Goal: Task Accomplishment & Management: Manage account settings

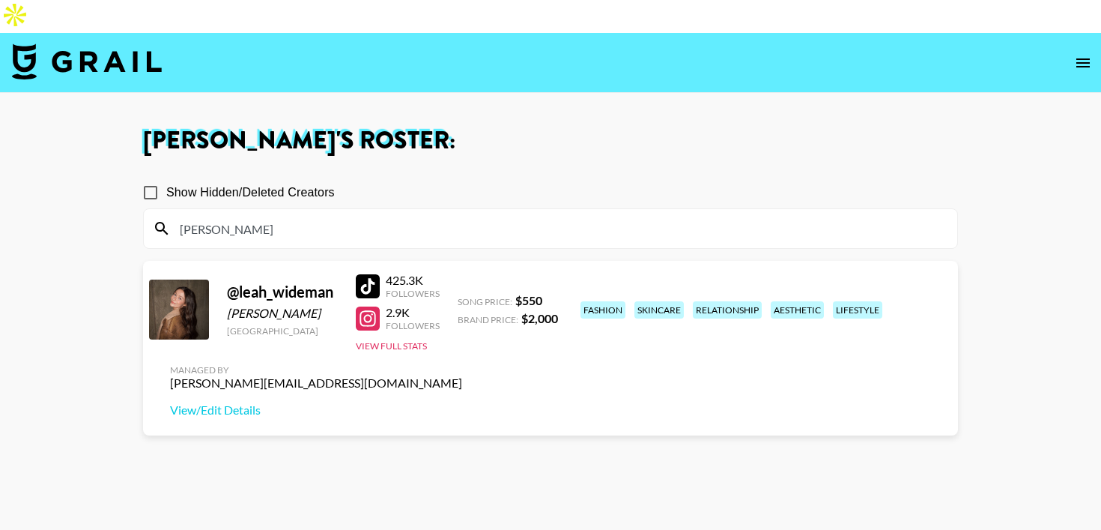
click at [32, 43] on img at bounding box center [87, 61] width 150 height 36
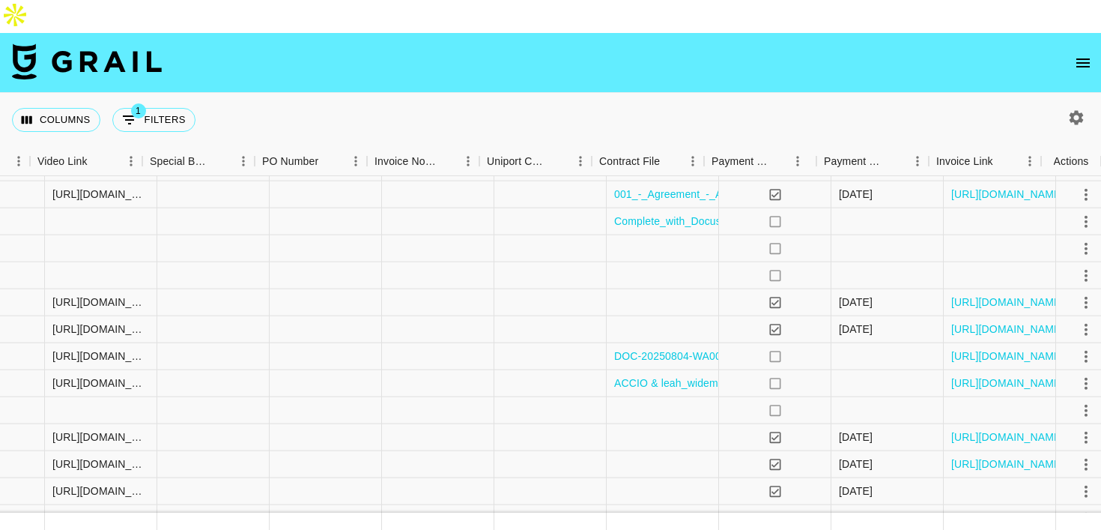
scroll to position [447, 1386]
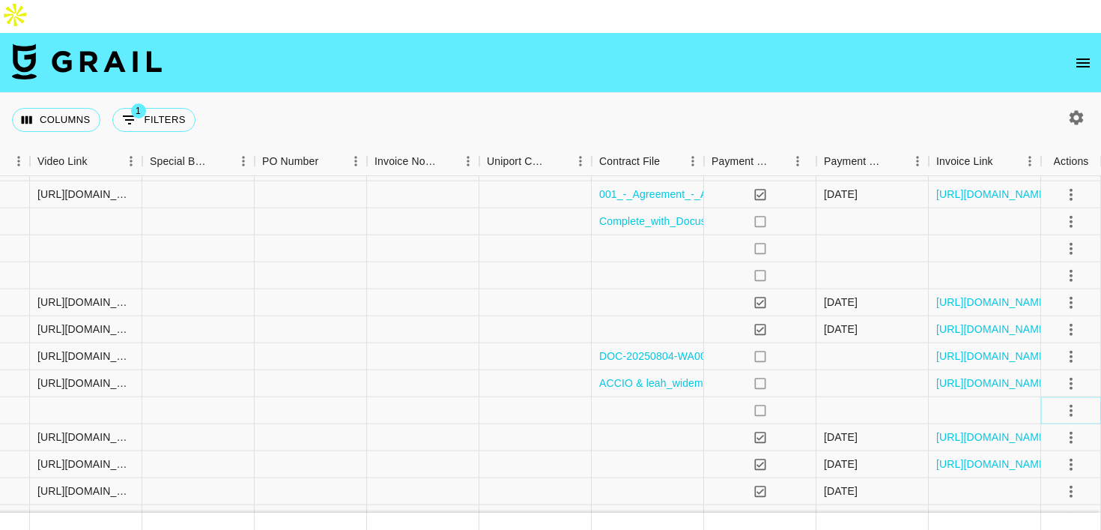
click at [1077, 401] on icon "select merge strategy" at bounding box center [1071, 410] width 18 height 18
click at [1042, 294] on li "Draft Created" at bounding box center [1052, 290] width 97 height 27
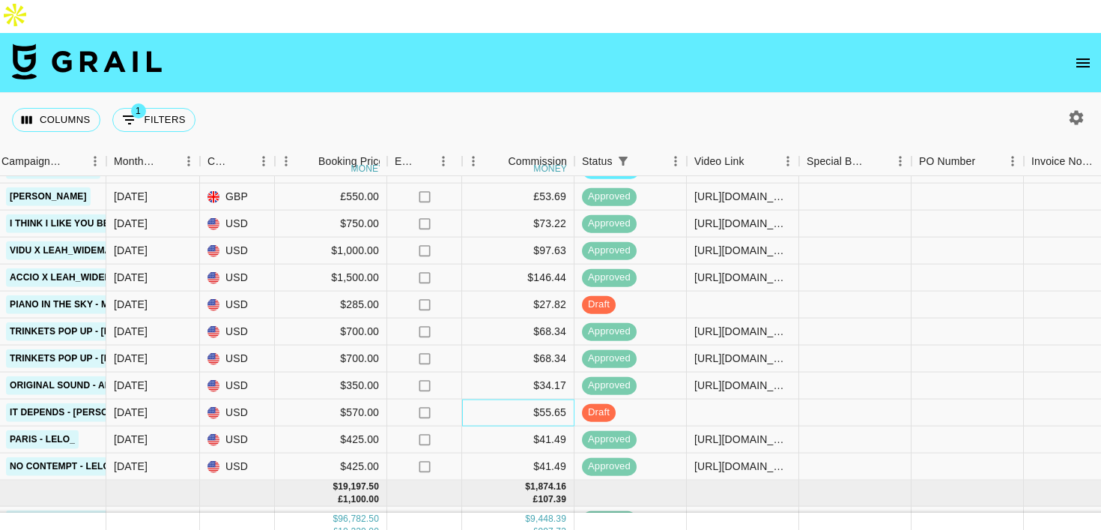
click at [503, 399] on div "$55.65" at bounding box center [518, 412] width 112 height 27
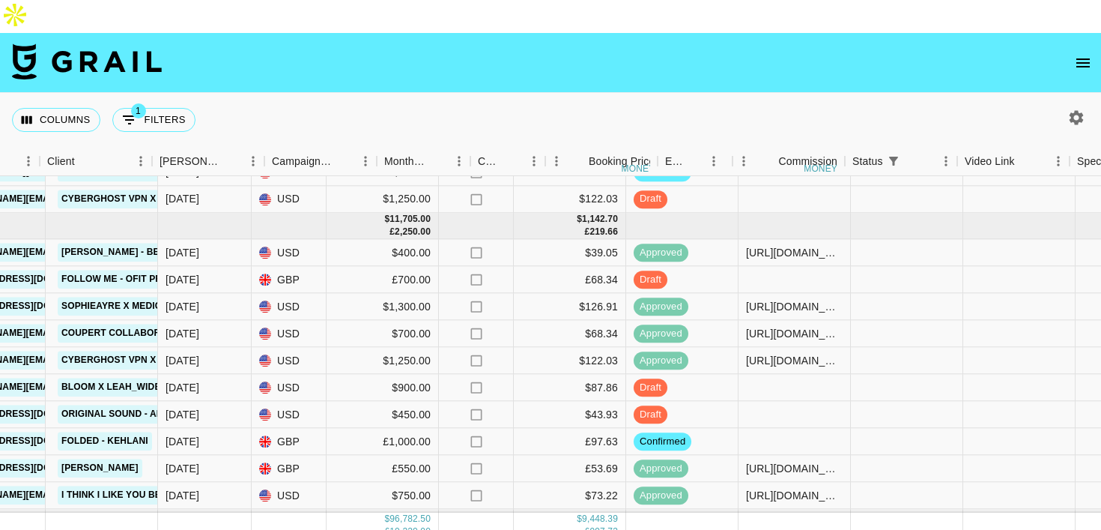
scroll to position [281, 742]
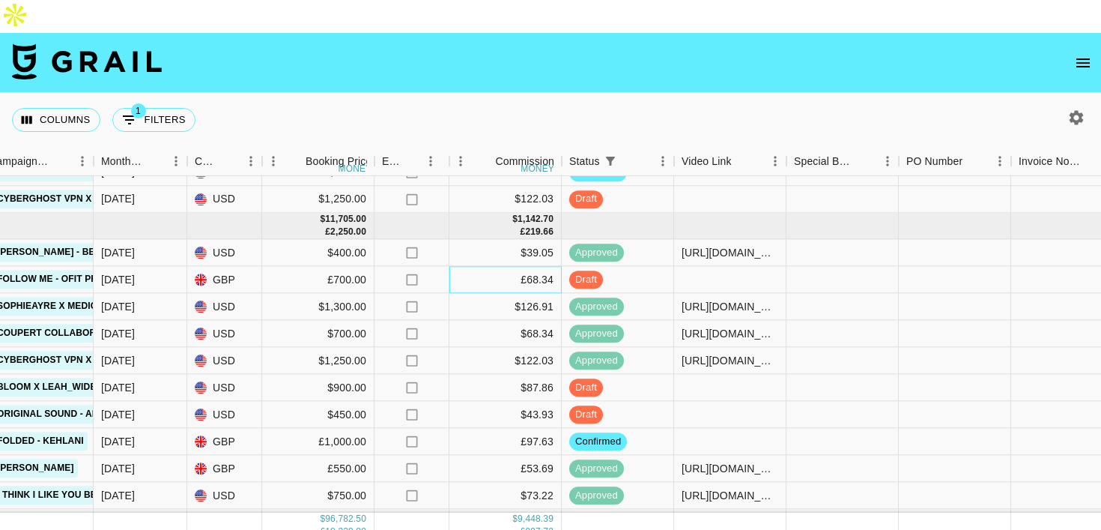
click at [500, 267] on div "£68.34" at bounding box center [505, 280] width 112 height 27
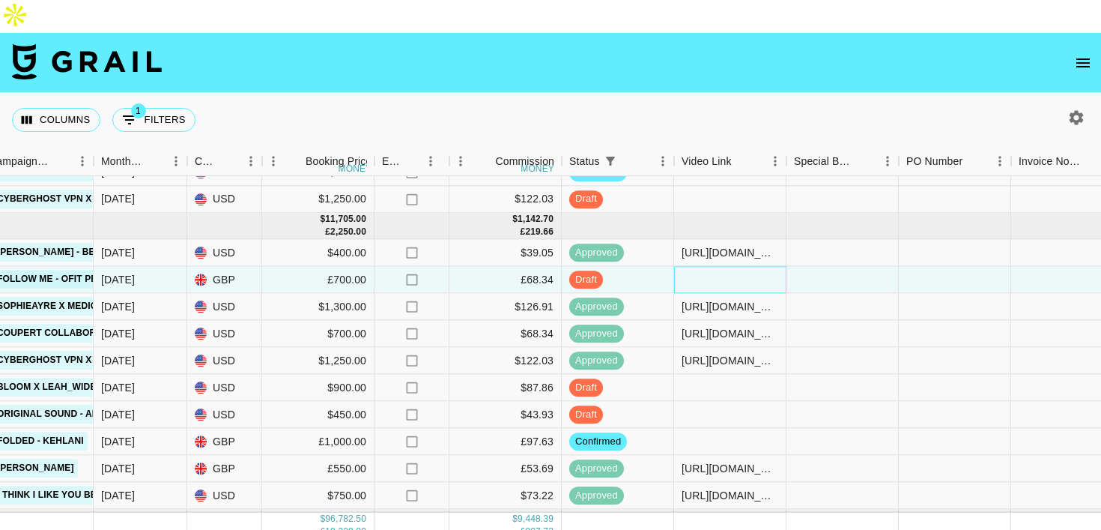
click at [712, 267] on div at bounding box center [730, 280] width 112 height 27
type input "[URL][DOMAIN_NAME]"
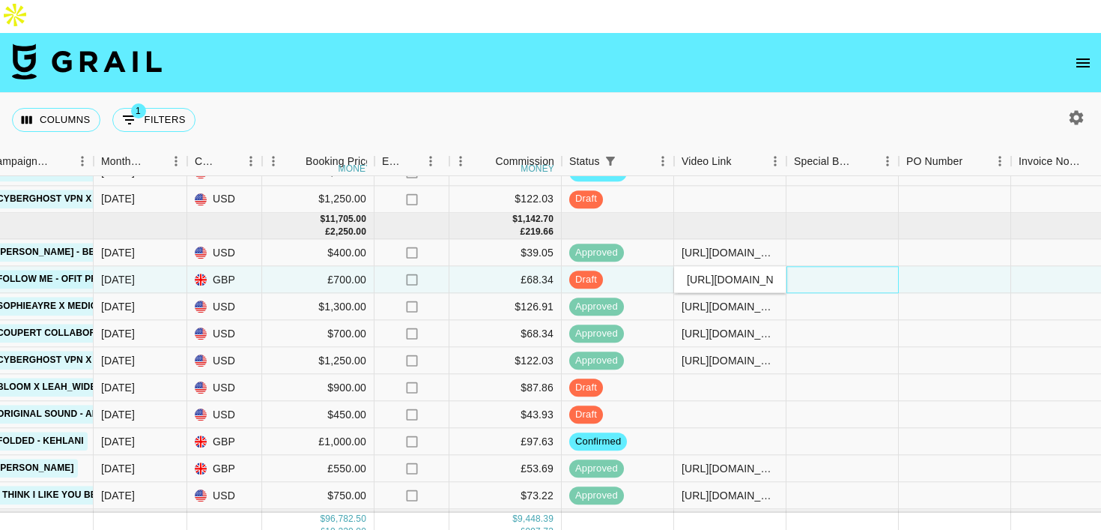
click at [803, 267] on div at bounding box center [843, 280] width 112 height 27
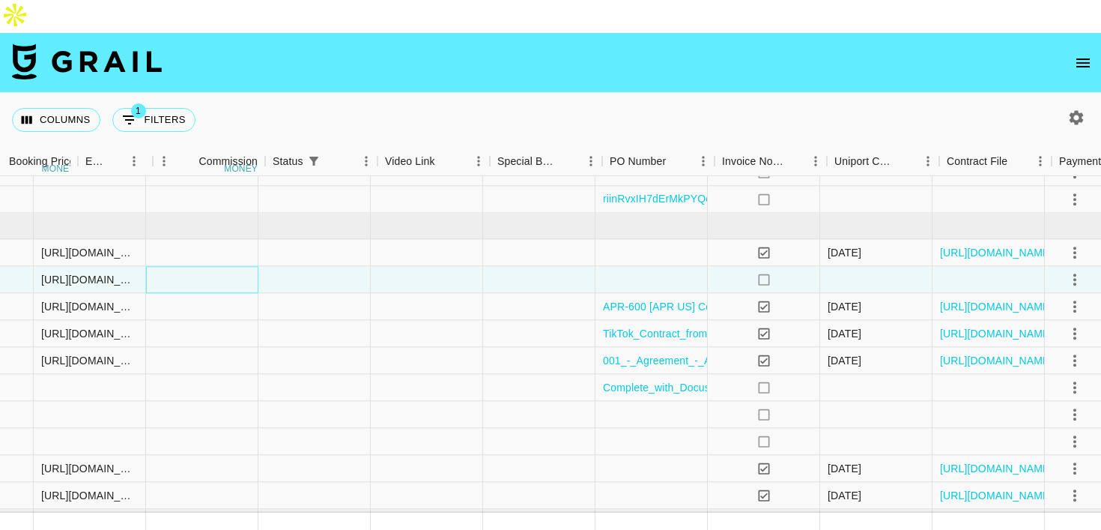
scroll to position [281, 1386]
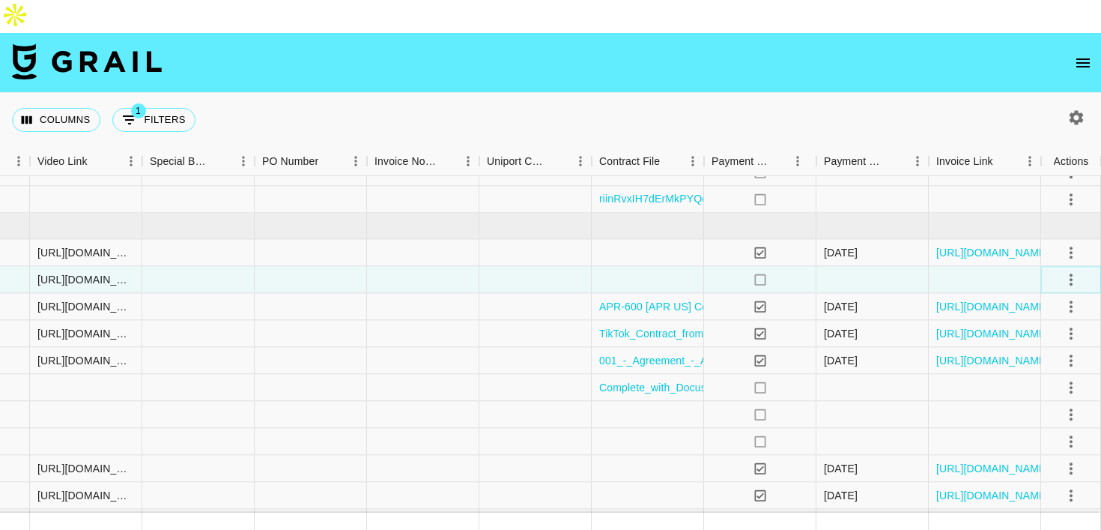
click at [1075, 270] on icon "select merge strategy" at bounding box center [1071, 279] width 18 height 18
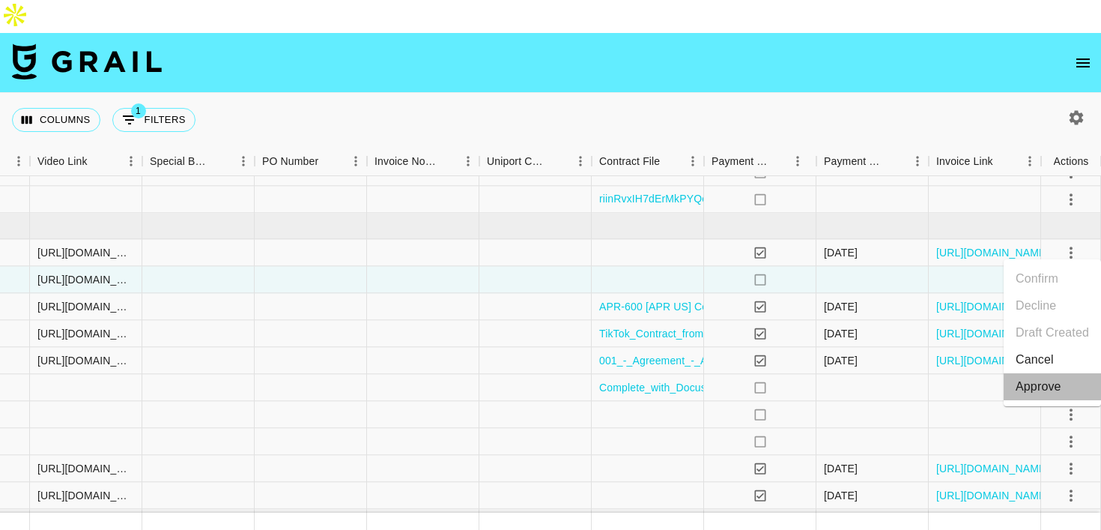
click at [1043, 386] on div "Approve" at bounding box center [1039, 387] width 46 height 18
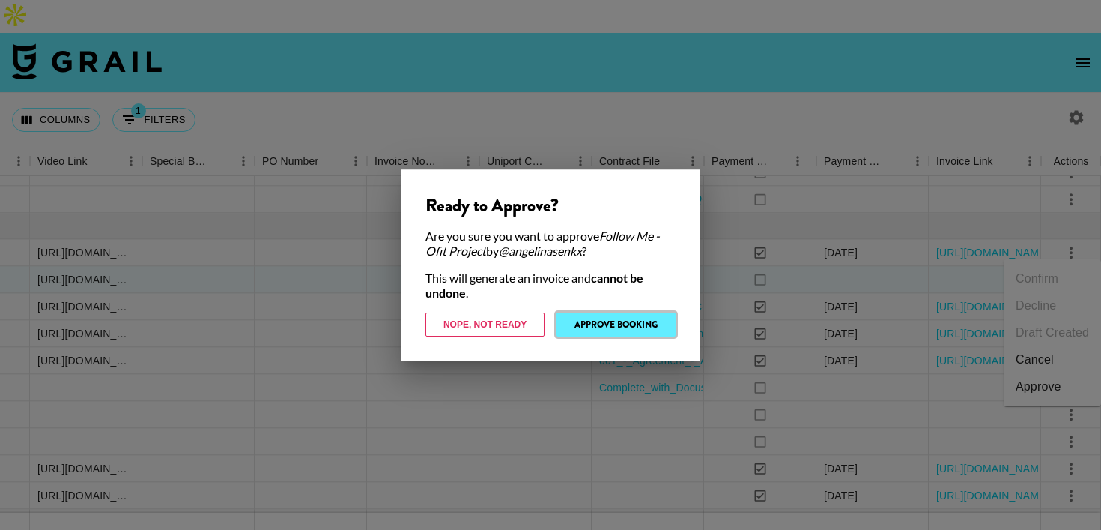
click at [652, 322] on button "Approve Booking" at bounding box center [616, 324] width 119 height 24
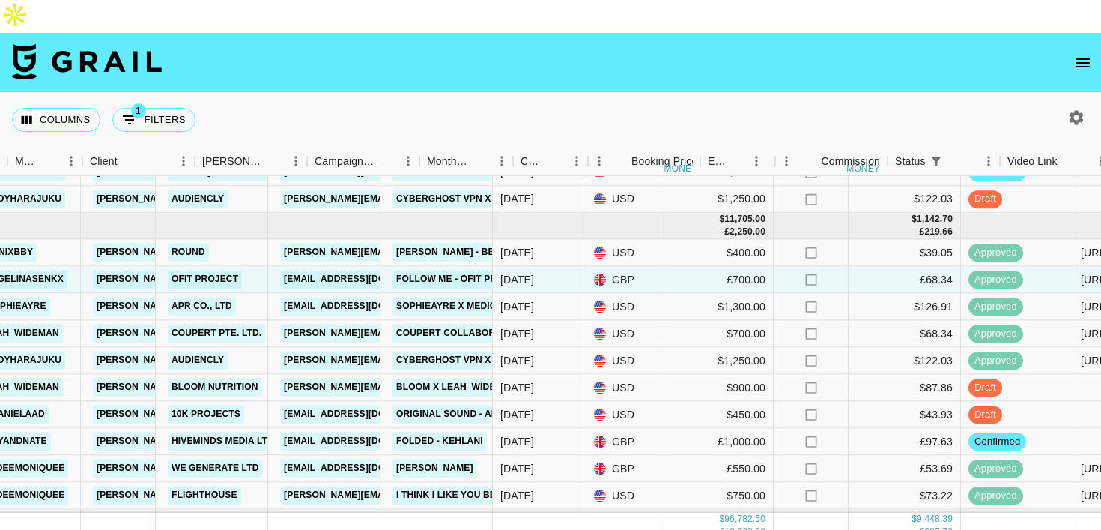
scroll to position [281, 435]
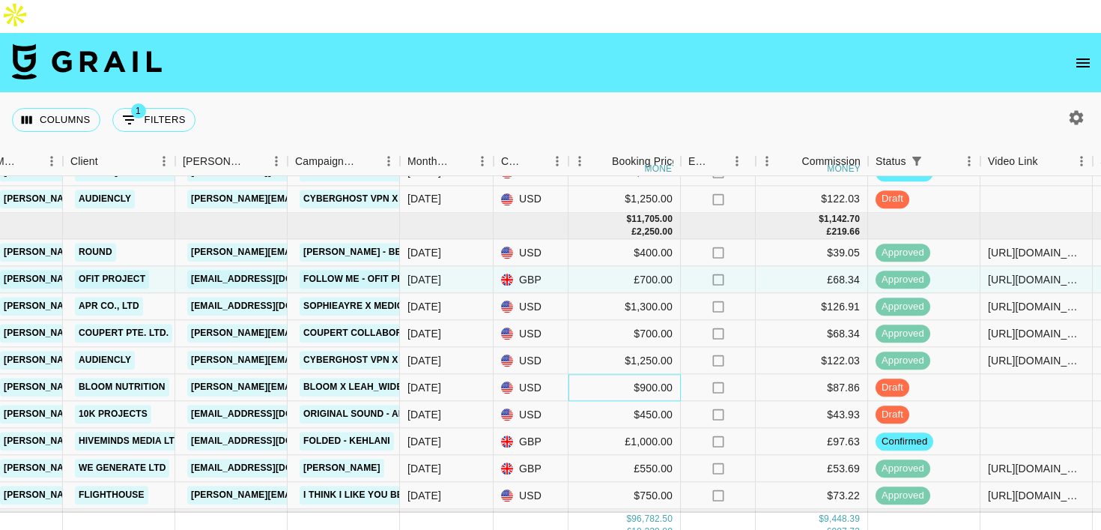
click at [593, 375] on div "$900.00" at bounding box center [625, 388] width 112 height 27
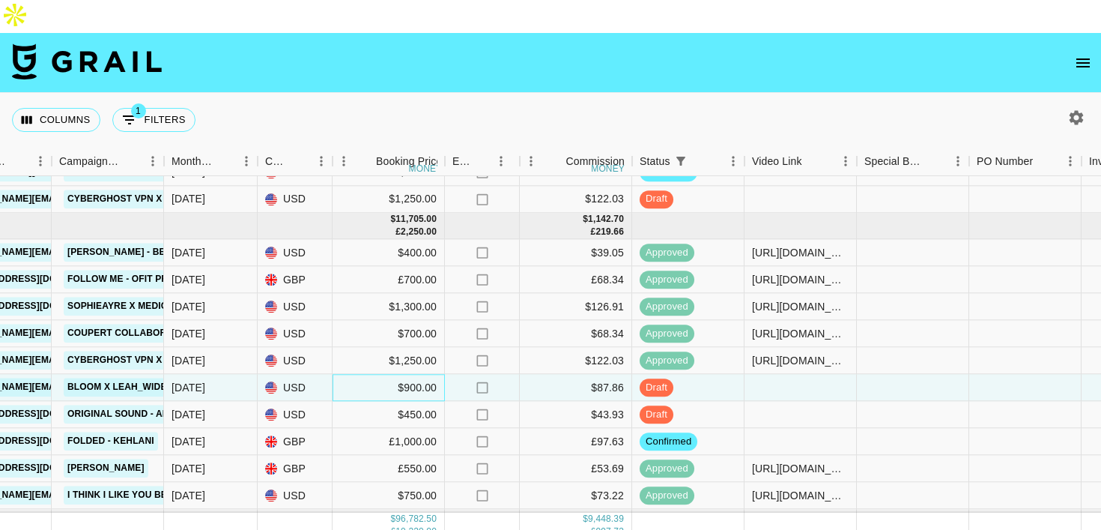
scroll to position [281, 676]
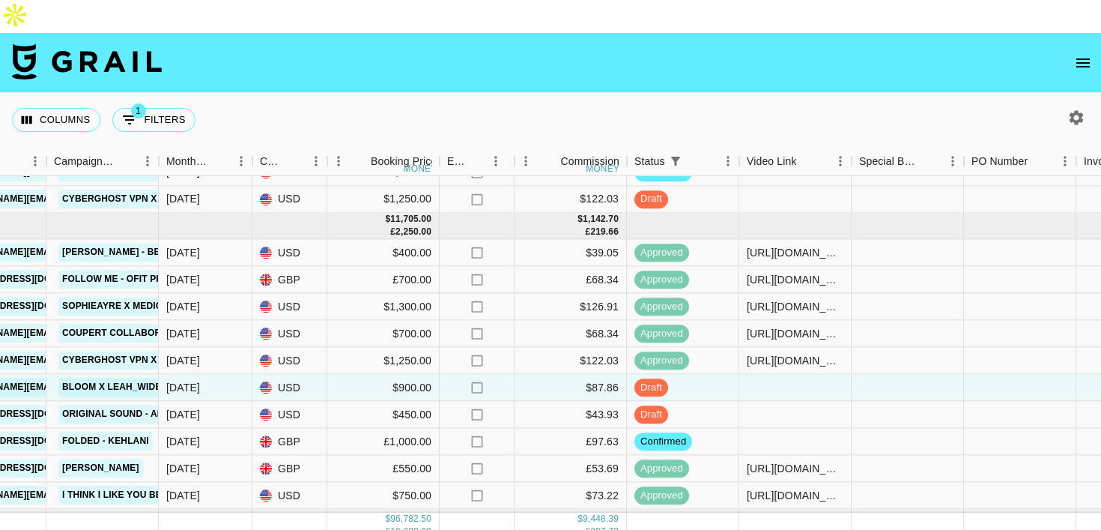
click at [1083, 54] on icon "open drawer" at bounding box center [1083, 63] width 18 height 18
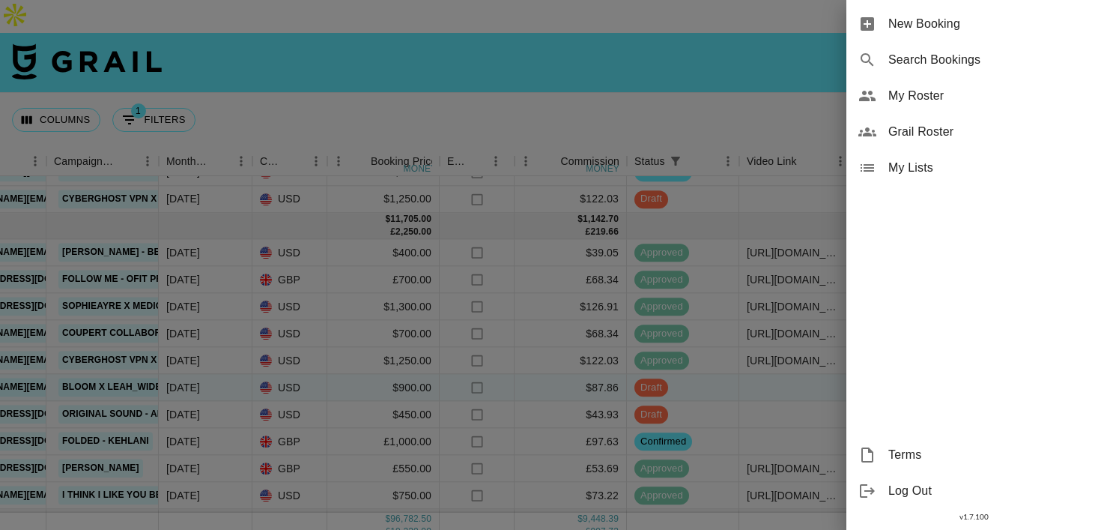
click at [937, 98] on span "My Roster" at bounding box center [988, 96] width 201 height 18
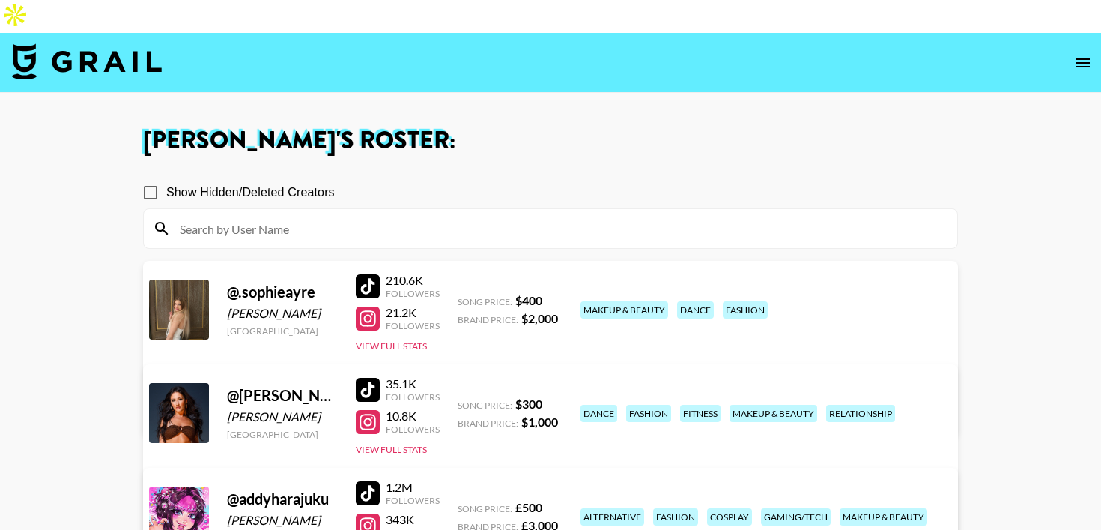
click at [320, 217] on input at bounding box center [560, 229] width 778 height 24
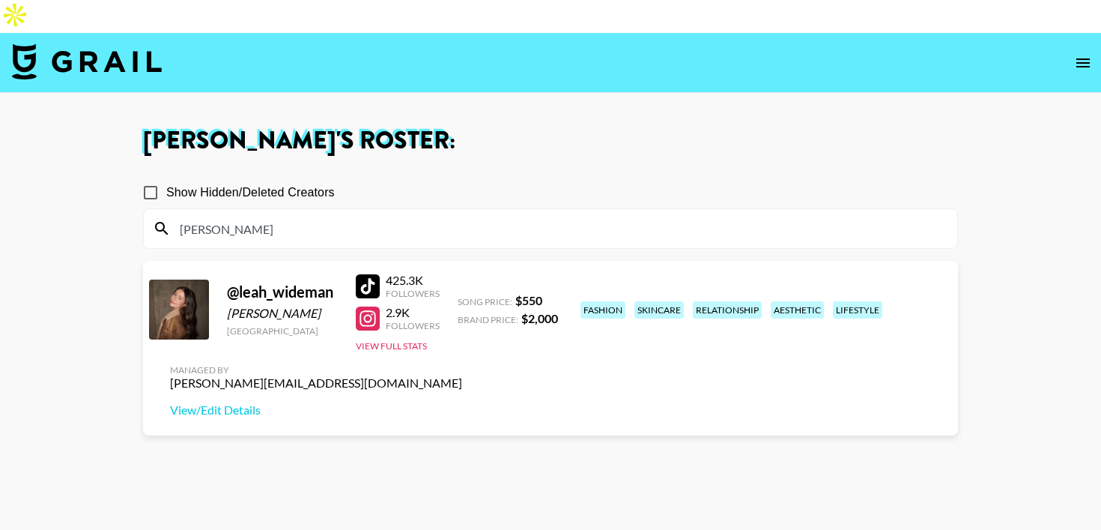
type input "[PERSON_NAME]"
click at [481, 428] on section "Show Hidden/Deleted Creators [PERSON_NAME] @ leah_wideman [PERSON_NAME] [GEOGRA…" at bounding box center [550, 370] width 815 height 410
click at [369, 274] on div at bounding box center [368, 286] width 24 height 24
click at [23, 43] on img at bounding box center [87, 61] width 150 height 36
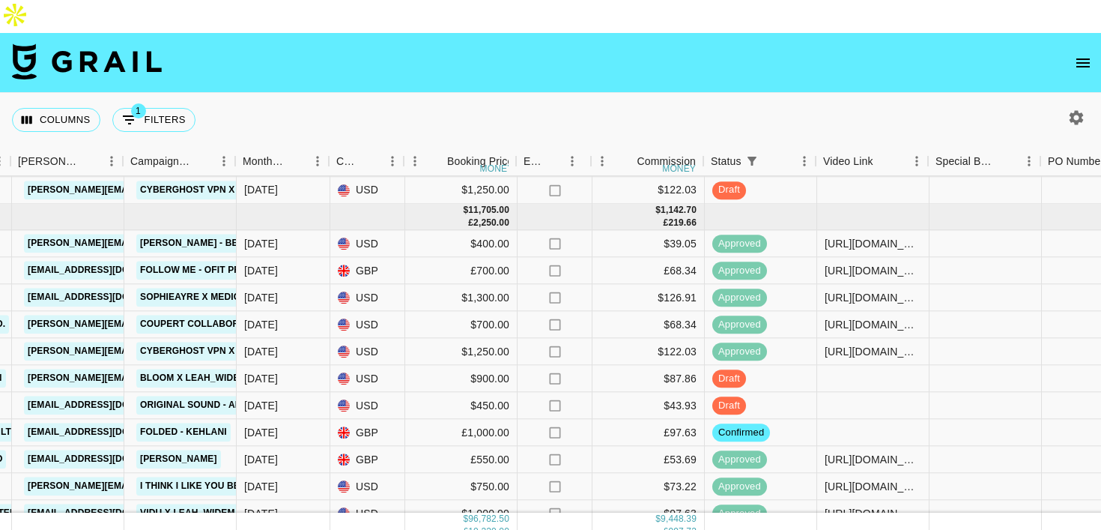
scroll to position [290, 602]
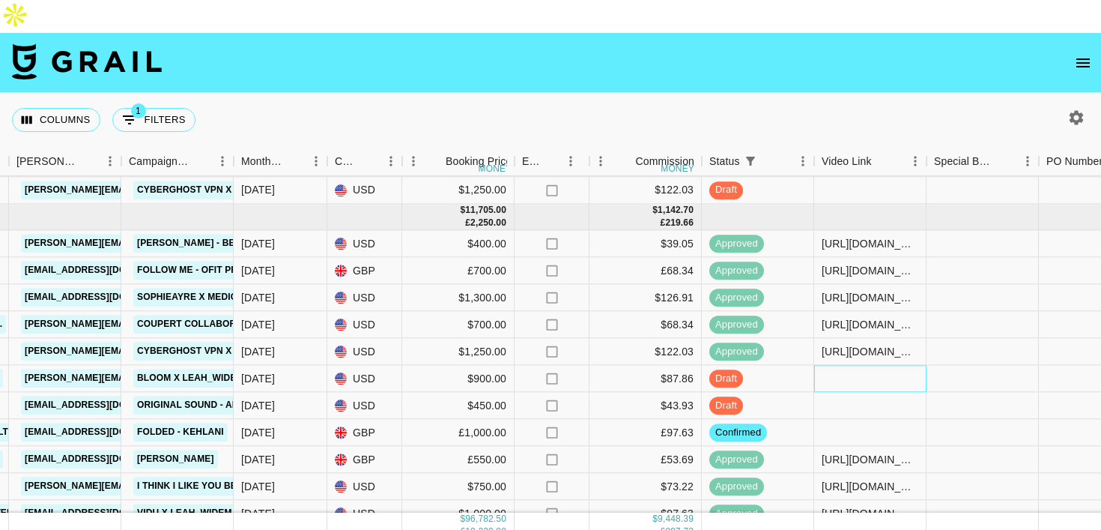
click at [856, 366] on div at bounding box center [870, 379] width 112 height 27
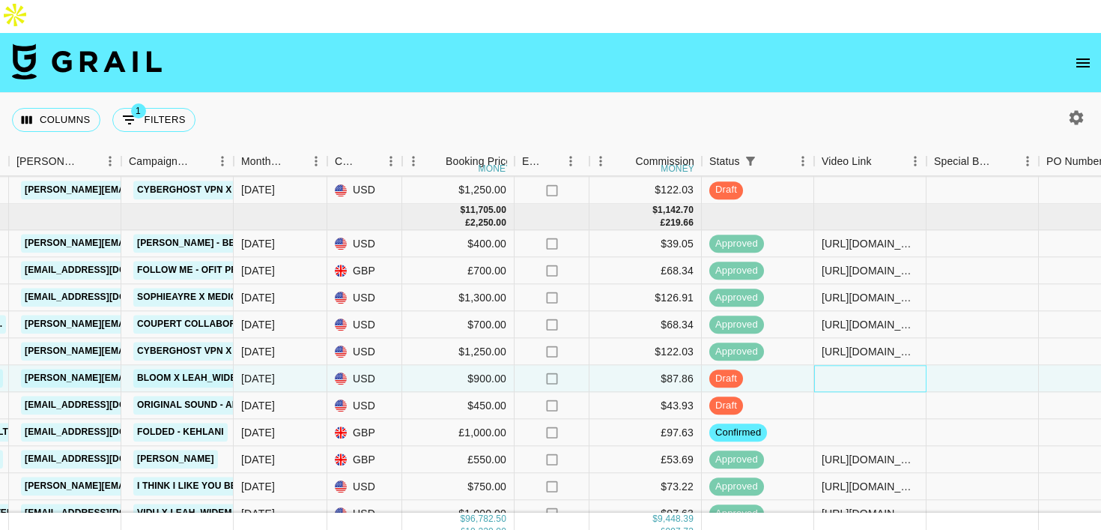
click at [856, 366] on div at bounding box center [870, 379] width 112 height 27
type input "[URL][DOMAIN_NAME]"
click at [953, 366] on div at bounding box center [983, 379] width 112 height 27
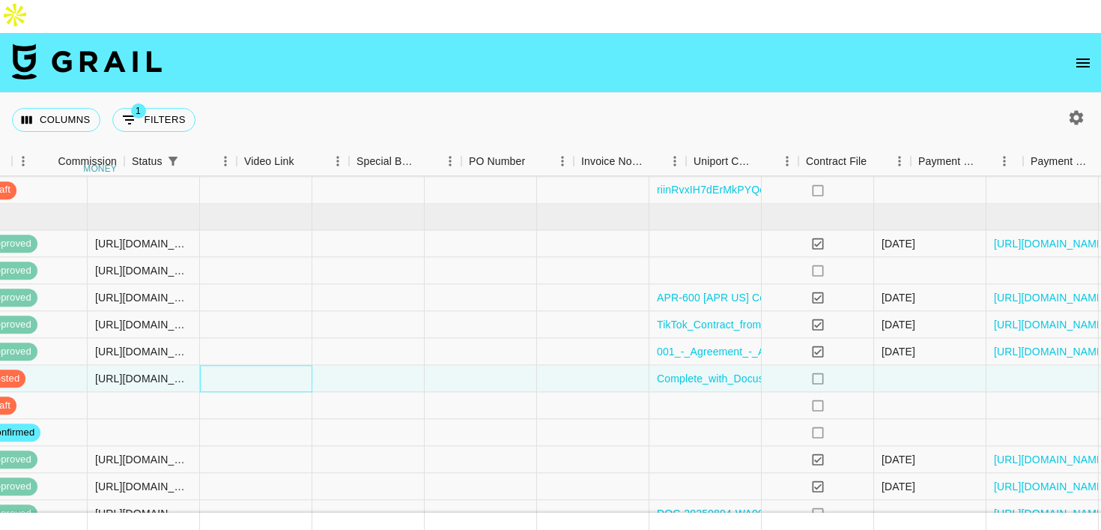
scroll to position [290, 1386]
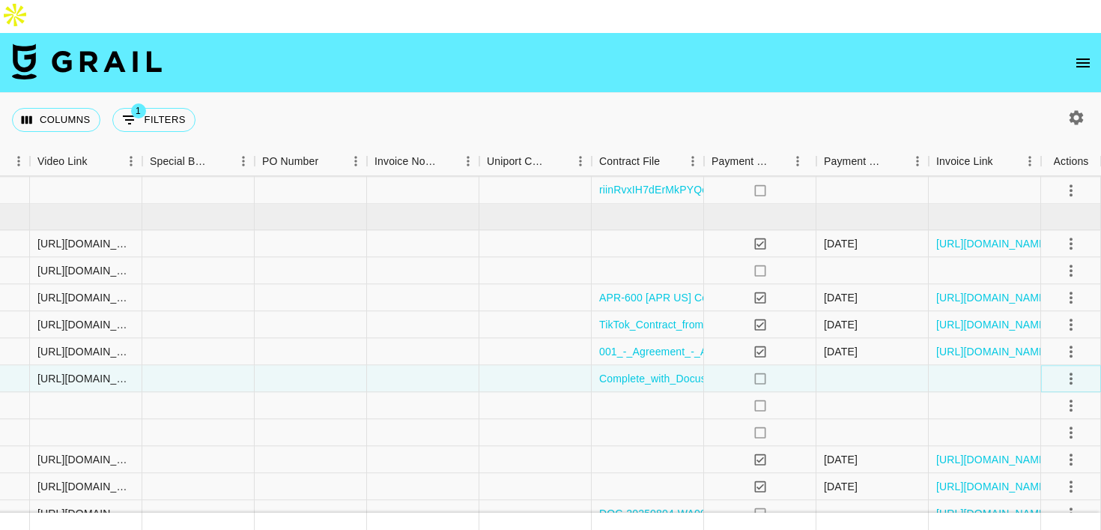
click at [1073, 369] on icon "select merge strategy" at bounding box center [1071, 378] width 18 height 18
click at [1036, 485] on div "Approve" at bounding box center [1039, 485] width 46 height 18
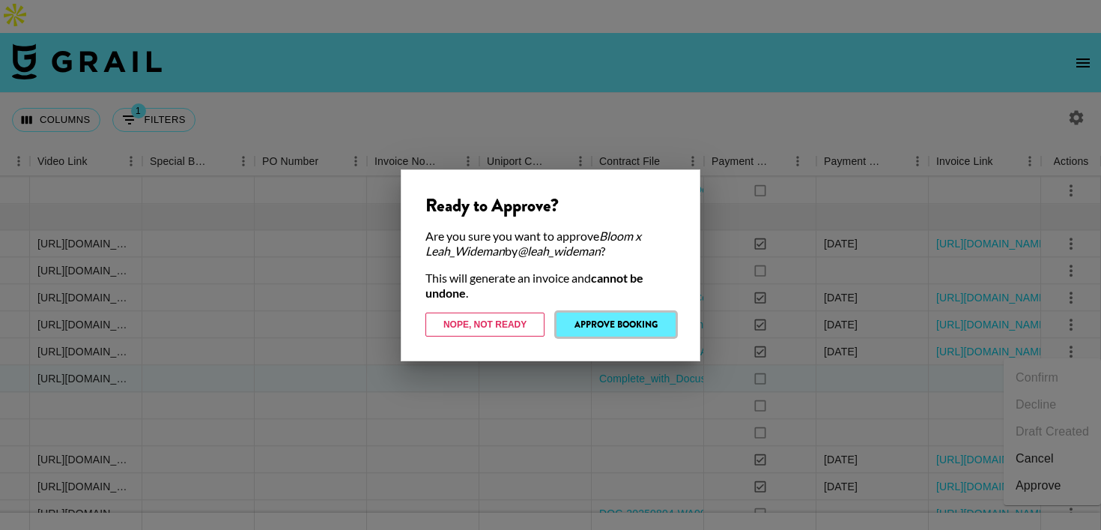
click at [638, 327] on button "Approve Booking" at bounding box center [616, 324] width 119 height 24
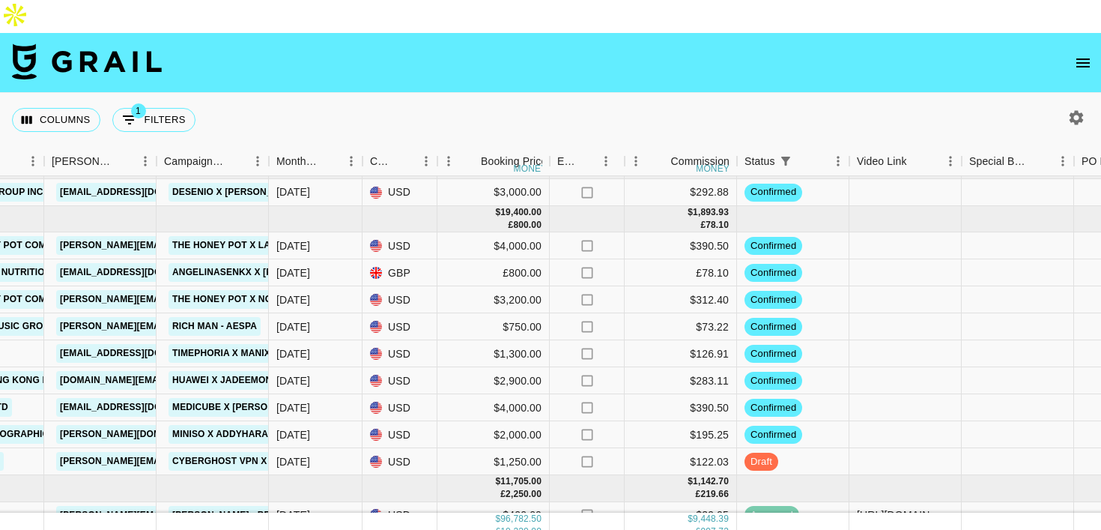
scroll to position [30, 566]
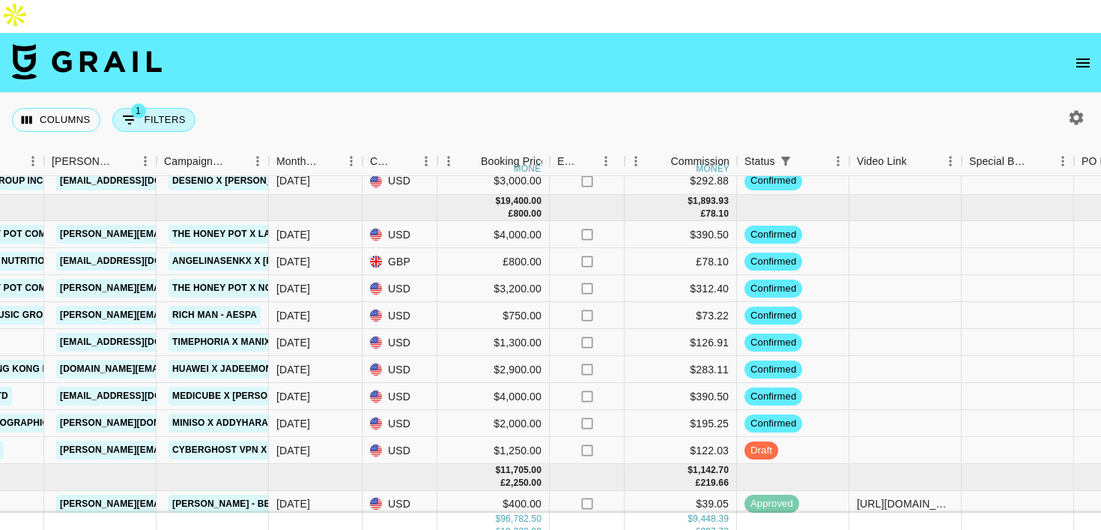
click at [139, 103] on span "1" at bounding box center [138, 110] width 15 height 15
select select "status"
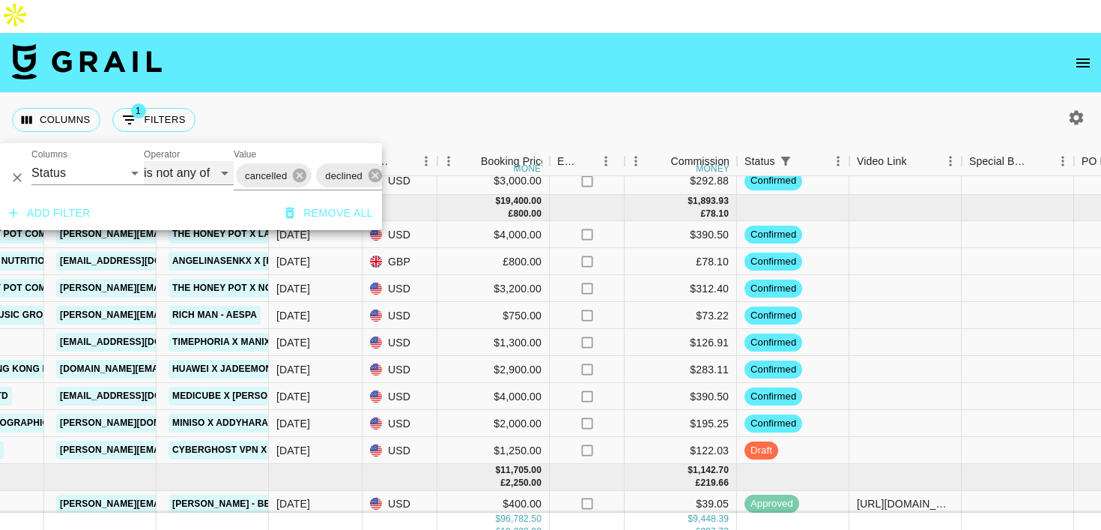
click at [194, 172] on select "is is not is any of is not any of" at bounding box center [189, 173] width 90 height 24
click at [144, 161] on select "is is not is any of is not any of" at bounding box center [189, 173] width 90 height 24
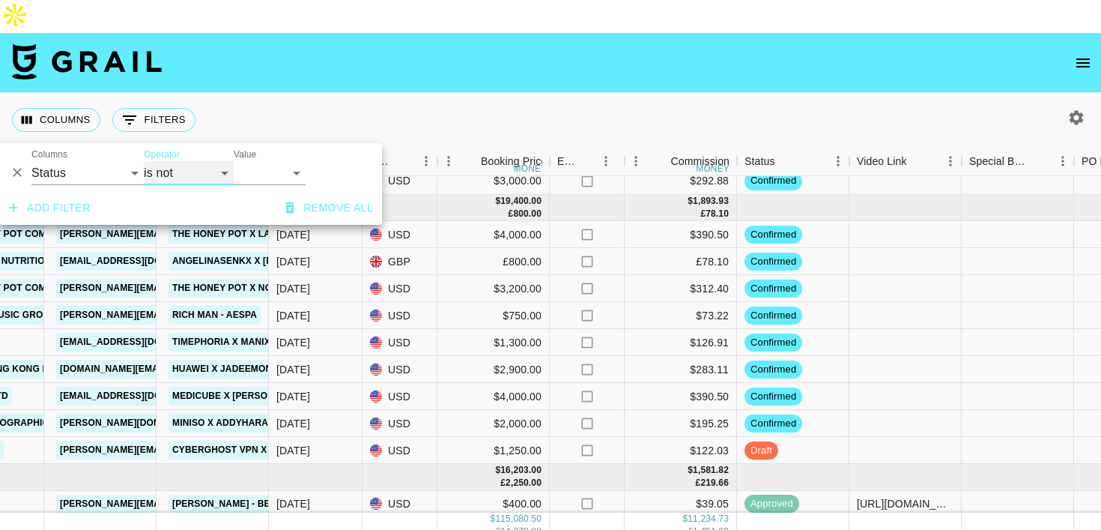
click at [175, 169] on select "is is not is any of is not any of" at bounding box center [189, 173] width 90 height 24
select select "is"
click at [144, 161] on select "is is not is any of is not any of" at bounding box center [189, 173] width 90 height 24
click at [254, 178] on select "confirmed declined draft posted approved cancelled badDebt" at bounding box center [270, 173] width 72 height 24
select select "approved"
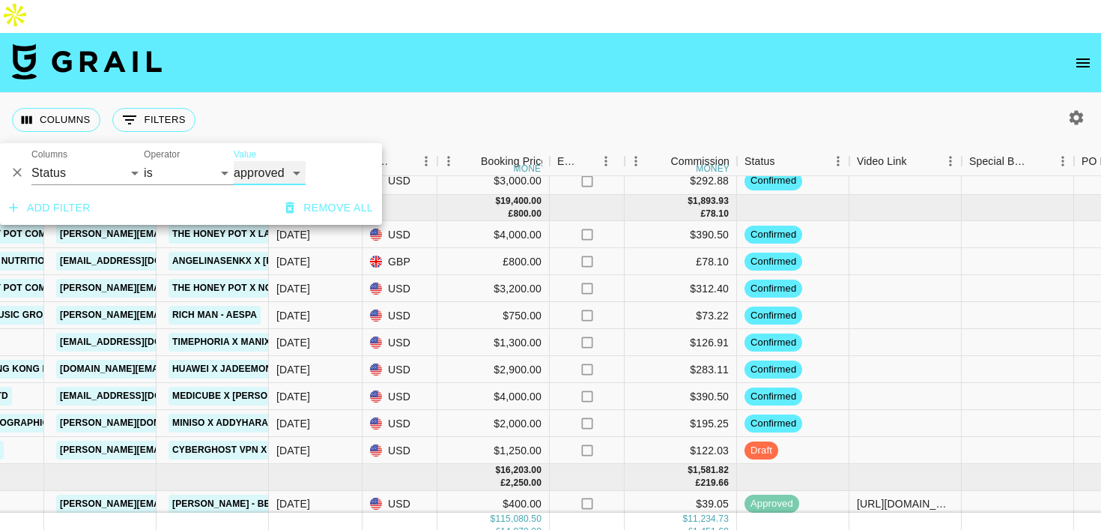
click at [234, 161] on select "confirmed declined draft posted approved cancelled badDebt" at bounding box center [270, 173] width 72 height 24
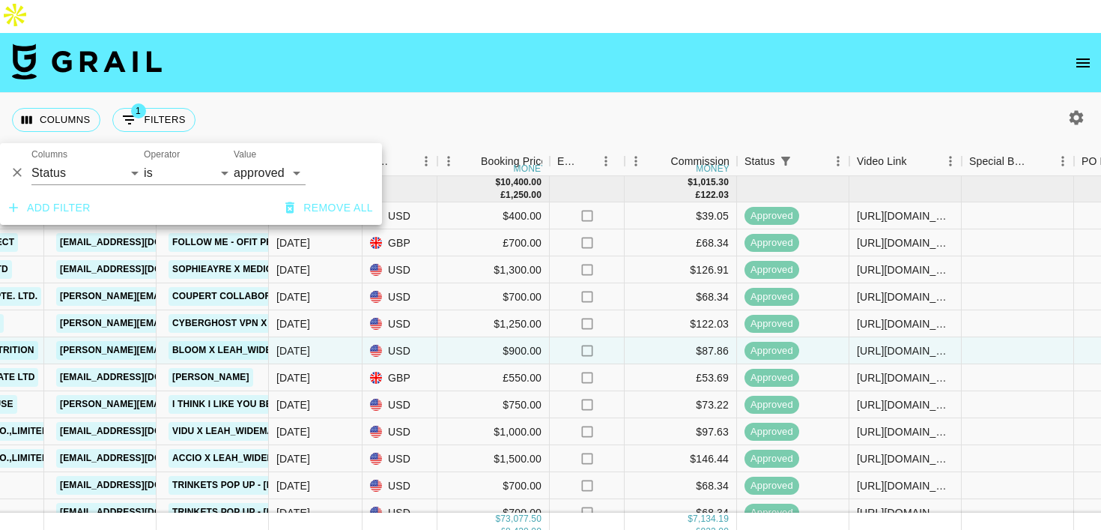
click at [306, 93] on div "Columns 1 Filters + Booking" at bounding box center [550, 120] width 1101 height 54
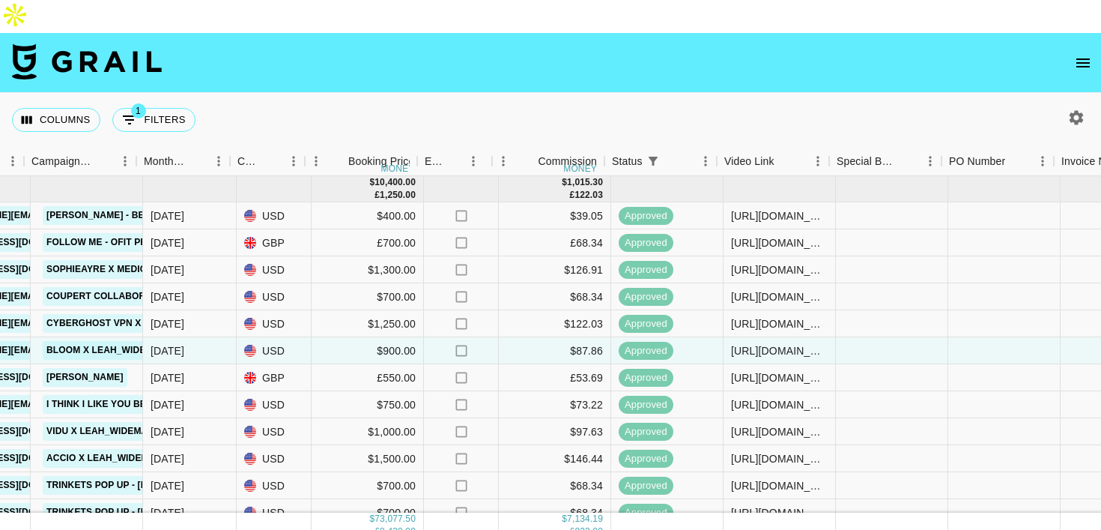
scroll to position [0, 690]
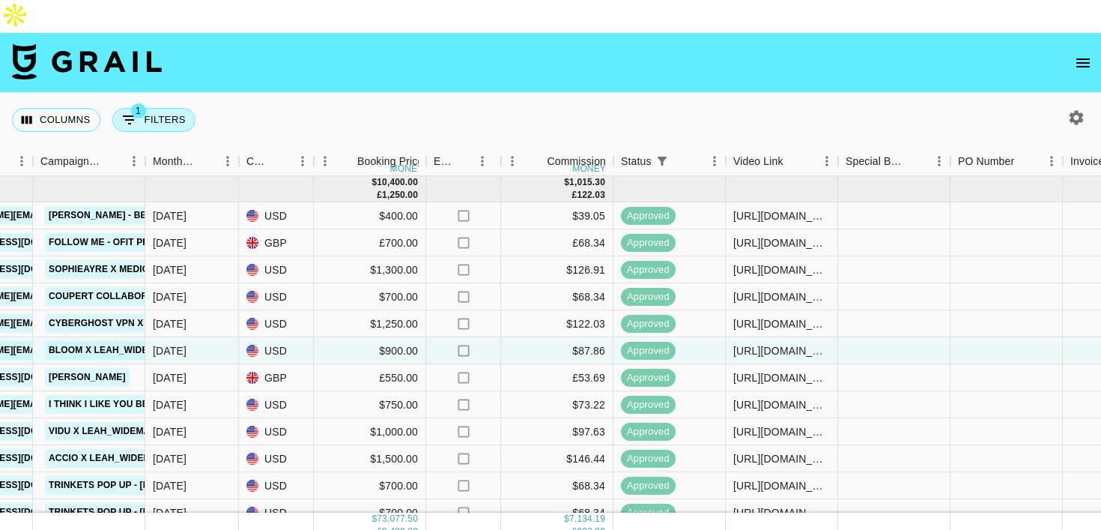
click at [160, 108] on button "1 Filters" at bounding box center [153, 120] width 83 height 24
select select "status"
select select "approved"
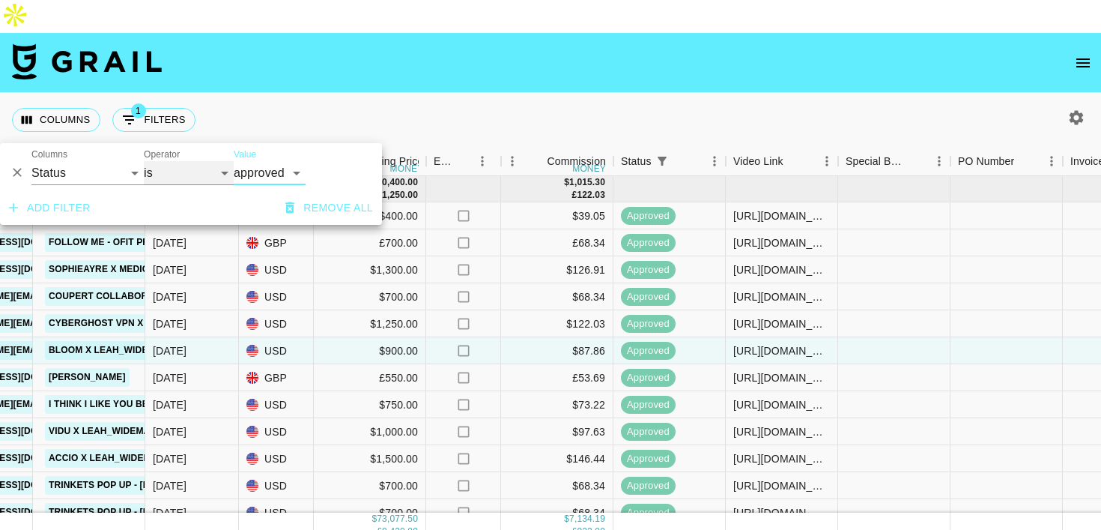
click at [197, 170] on select "is is not is any of is not any of" at bounding box center [189, 173] width 90 height 24
select select "isNotAnyOf"
click at [144, 161] on select "is is not is any of is not any of" at bounding box center [189, 173] width 90 height 24
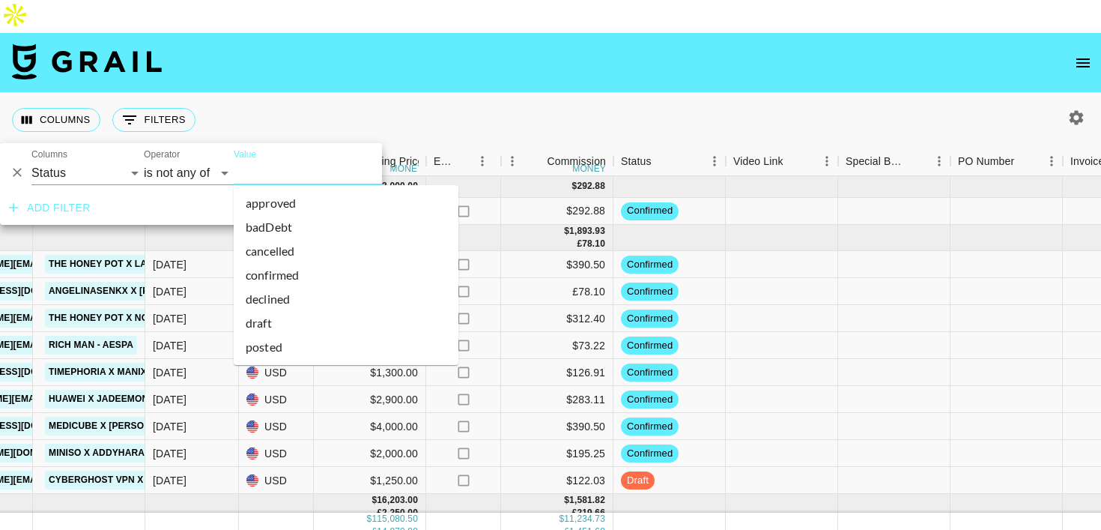
click at [278, 175] on input "Value" at bounding box center [335, 172] width 202 height 23
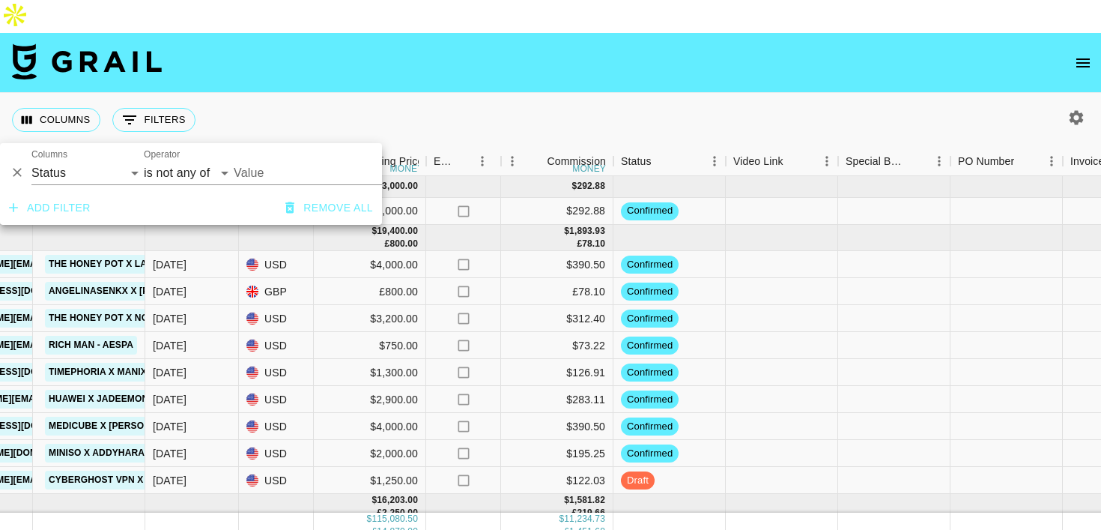
click at [277, 172] on input "Value" at bounding box center [335, 172] width 202 height 23
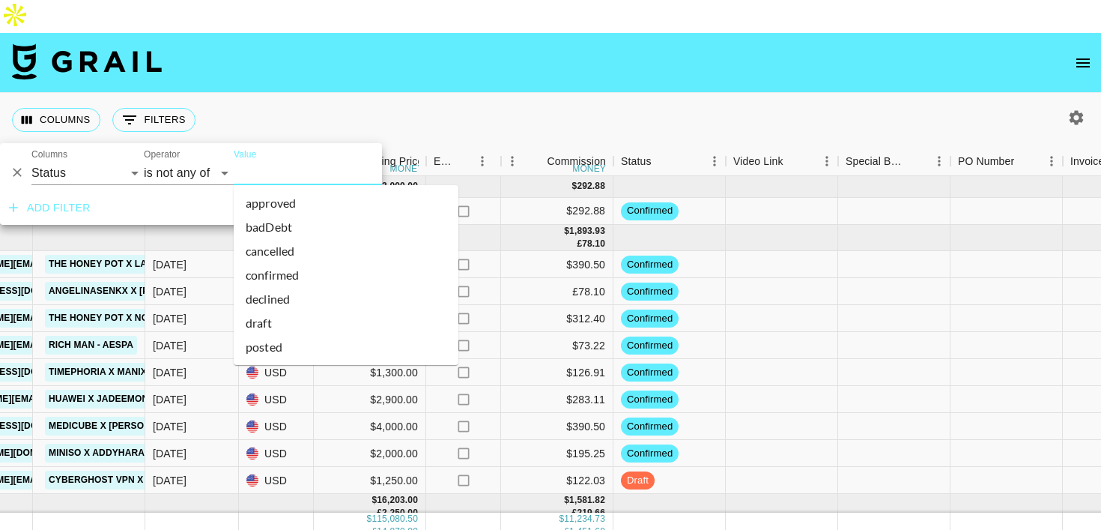
click at [277, 294] on li "declined" at bounding box center [346, 299] width 225 height 24
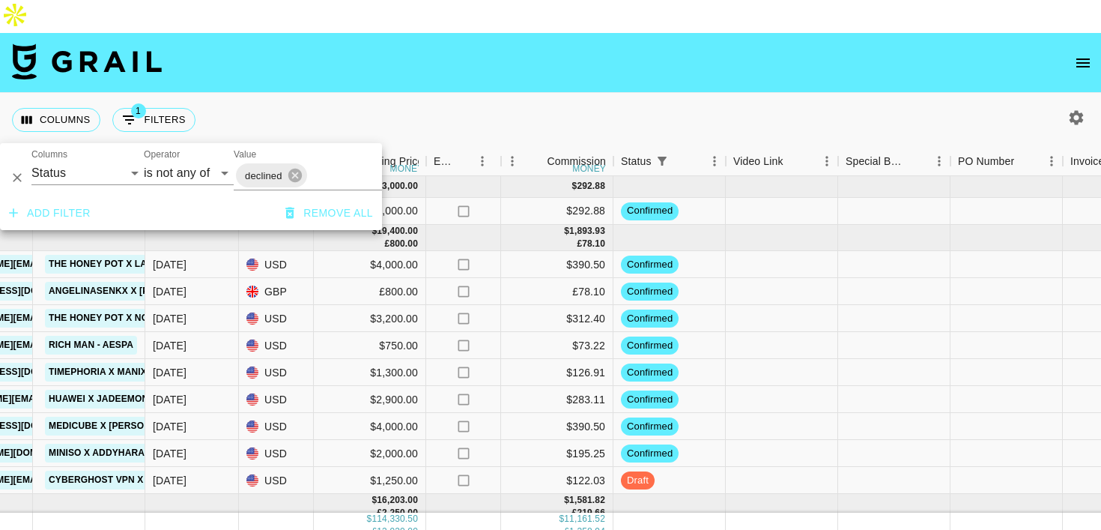
click at [334, 173] on input "Value" at bounding box center [362, 175] width 107 height 23
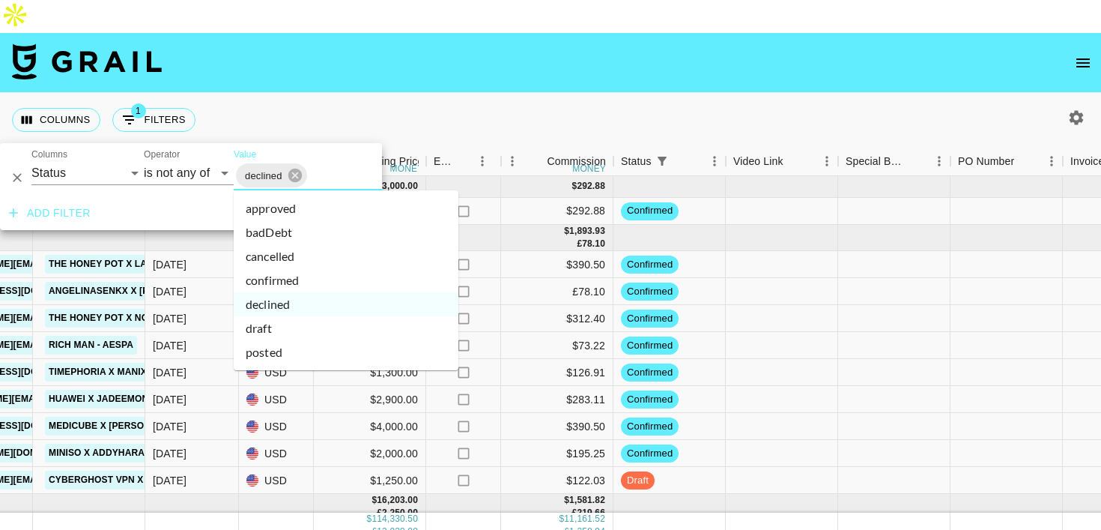
click at [285, 264] on li "cancelled" at bounding box center [346, 256] width 225 height 24
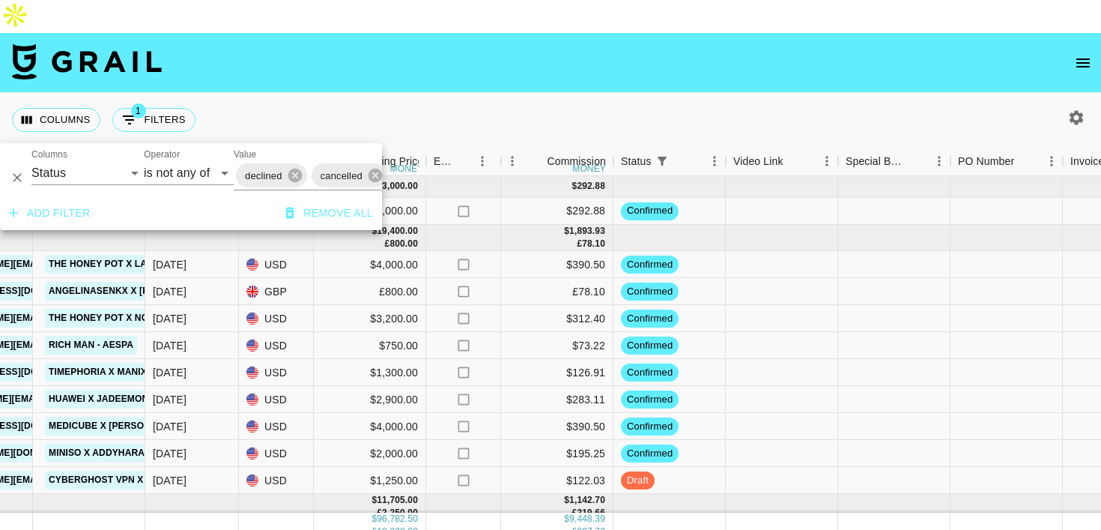
click at [357, 93] on div "Columns 1 Filters + Booking" at bounding box center [550, 120] width 1101 height 54
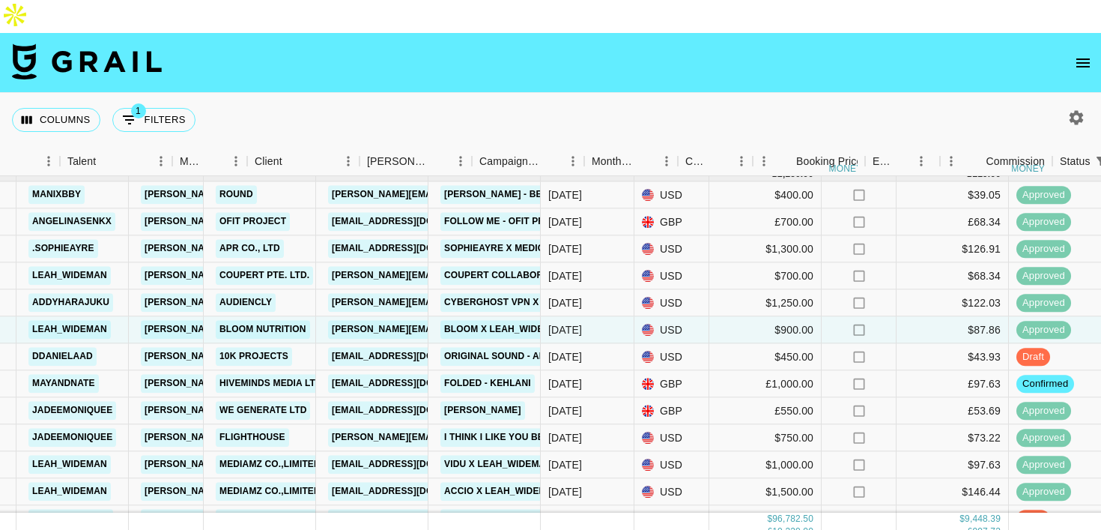
scroll to position [339, 300]
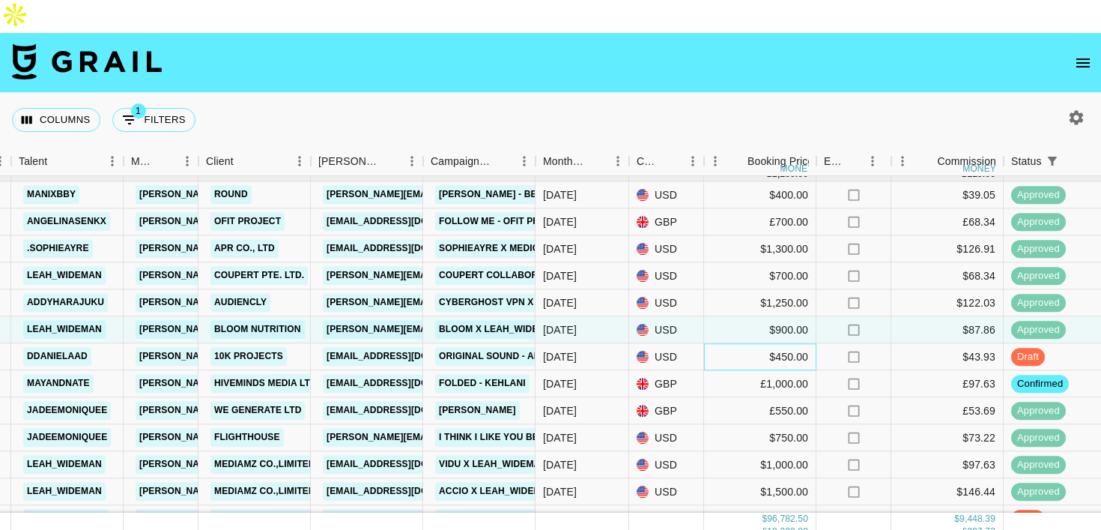
click at [739, 344] on div "$450.00" at bounding box center [760, 357] width 112 height 27
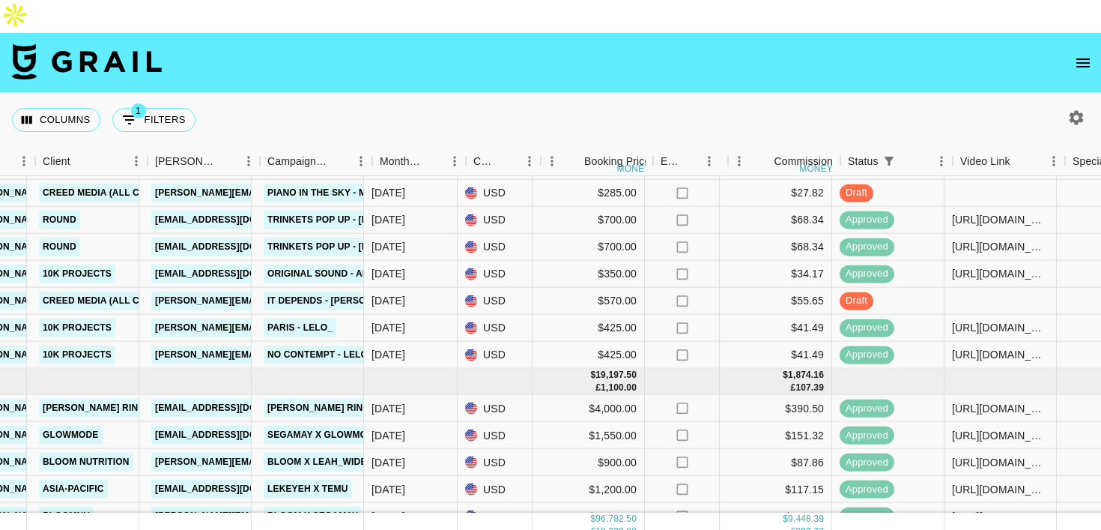
scroll to position [664, 458]
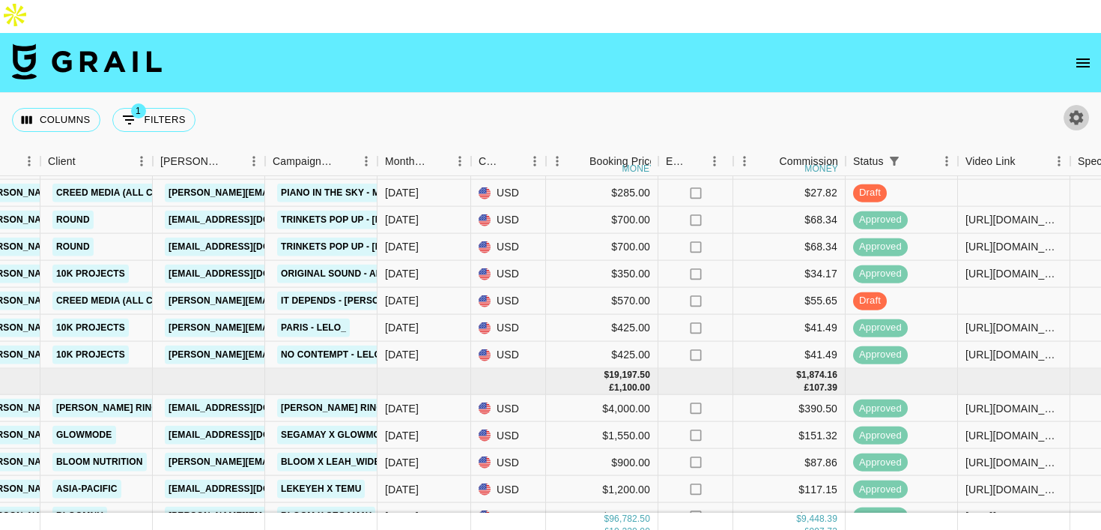
click at [1082, 110] on icon "button" at bounding box center [1077, 117] width 14 height 14
select select "[DATE]"
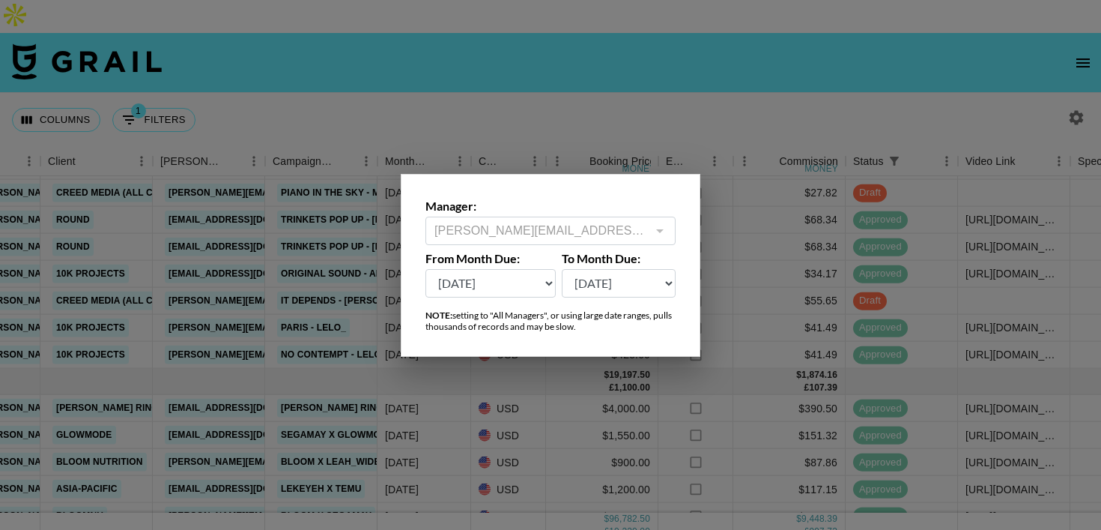
click at [536, 218] on div "[PERSON_NAME][EMAIL_ADDRESS][DOMAIN_NAME] ​" at bounding box center [551, 231] width 250 height 28
click at [529, 239] on div "[PERSON_NAME][EMAIL_ADDRESS][DOMAIN_NAME] ​" at bounding box center [551, 231] width 250 height 28
click at [524, 71] on div at bounding box center [550, 265] width 1101 height 530
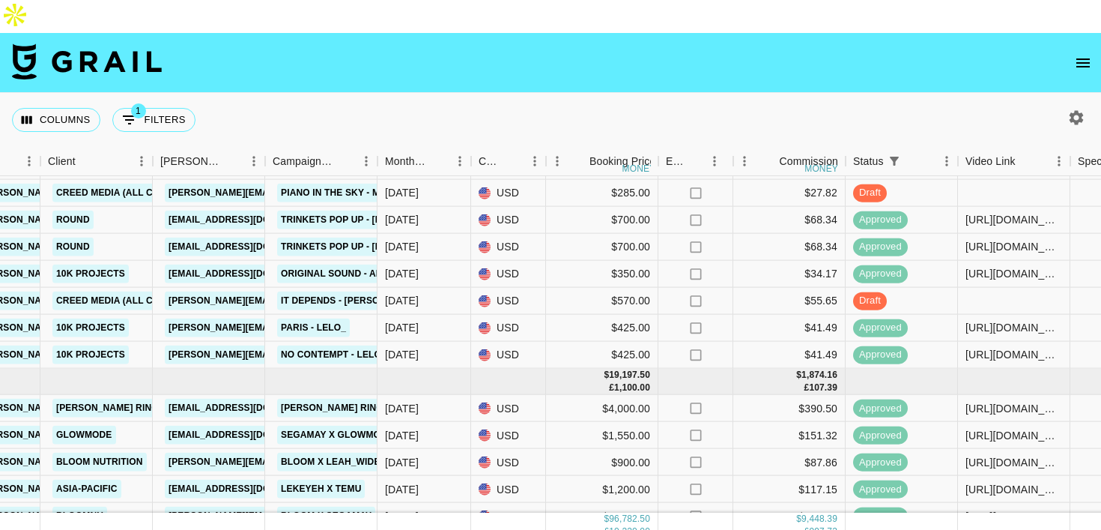
click at [1071, 110] on icon "button" at bounding box center [1077, 117] width 14 height 14
select select "[DATE]"
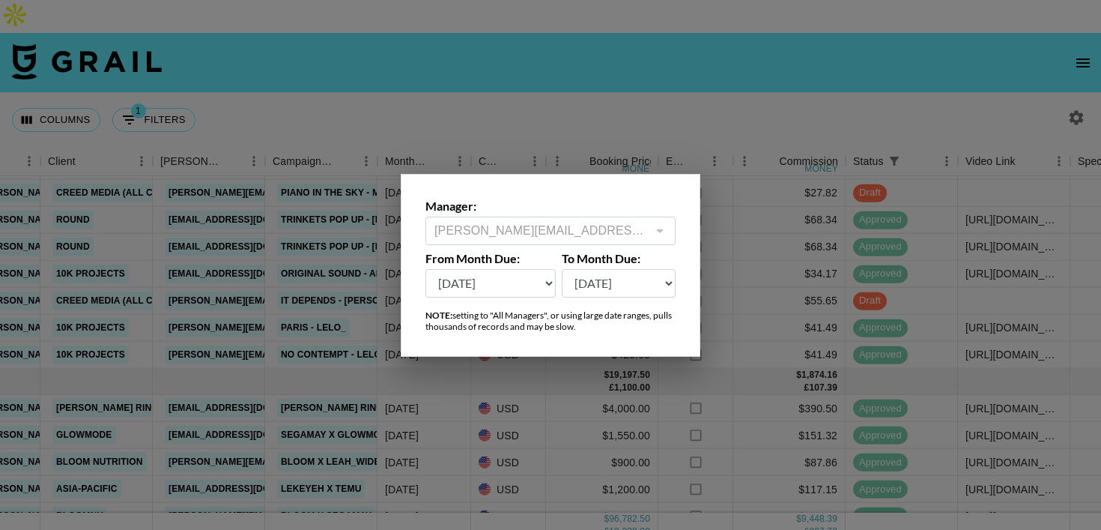
click at [590, 75] on div at bounding box center [550, 265] width 1101 height 530
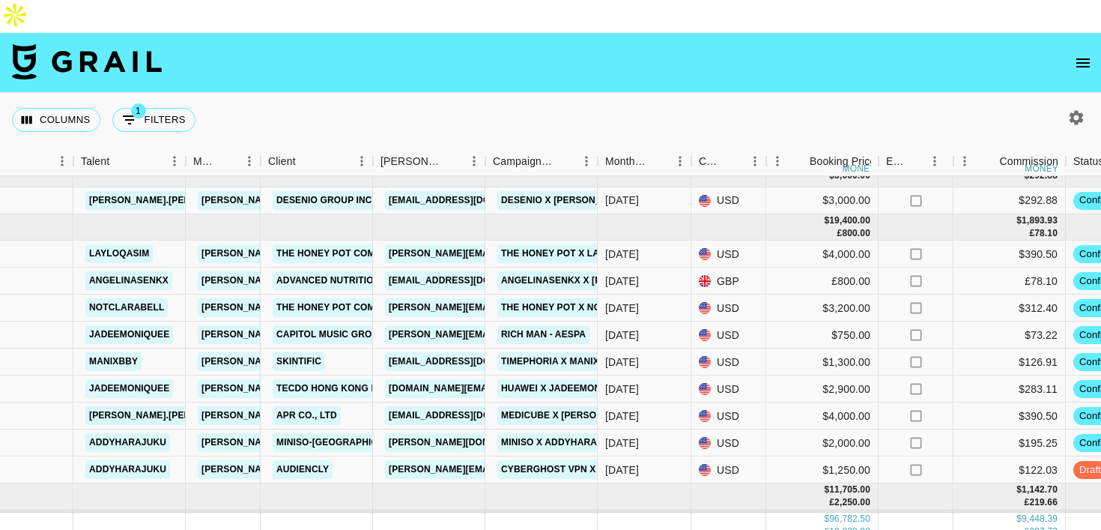
scroll to position [0, 237]
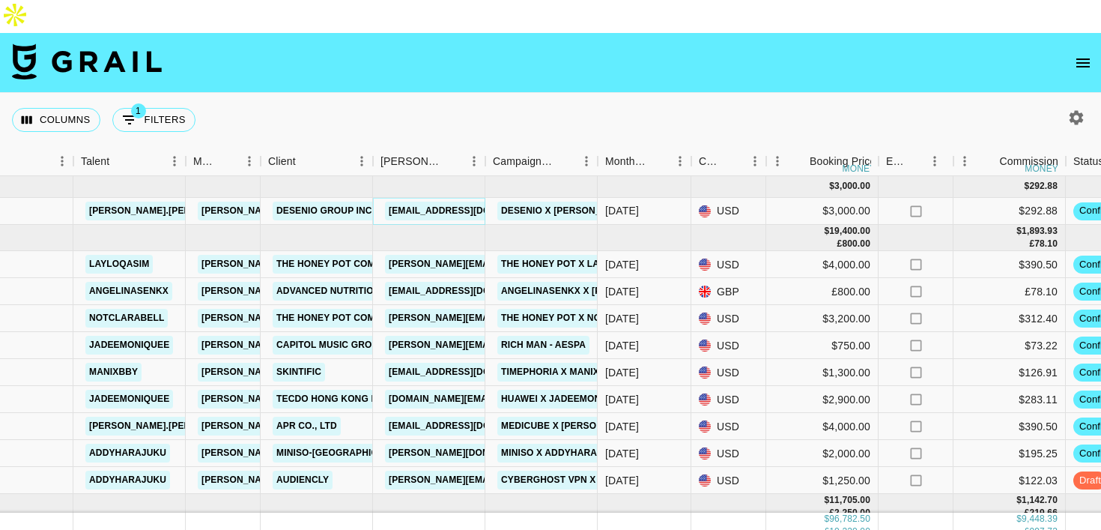
click at [437, 202] on link "[EMAIL_ADDRESS][DOMAIN_NAME]" at bounding box center [469, 211] width 168 height 19
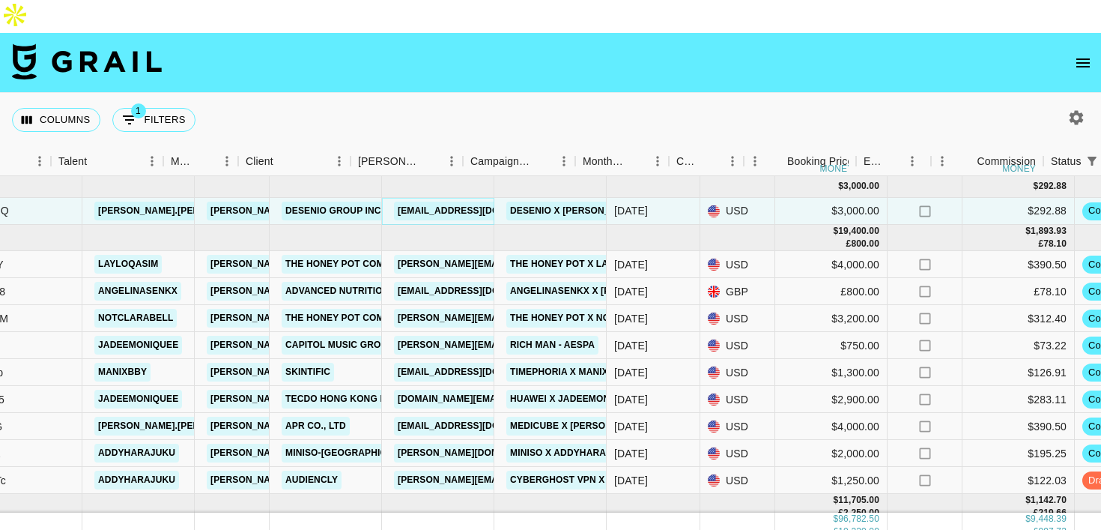
scroll to position [0, 408]
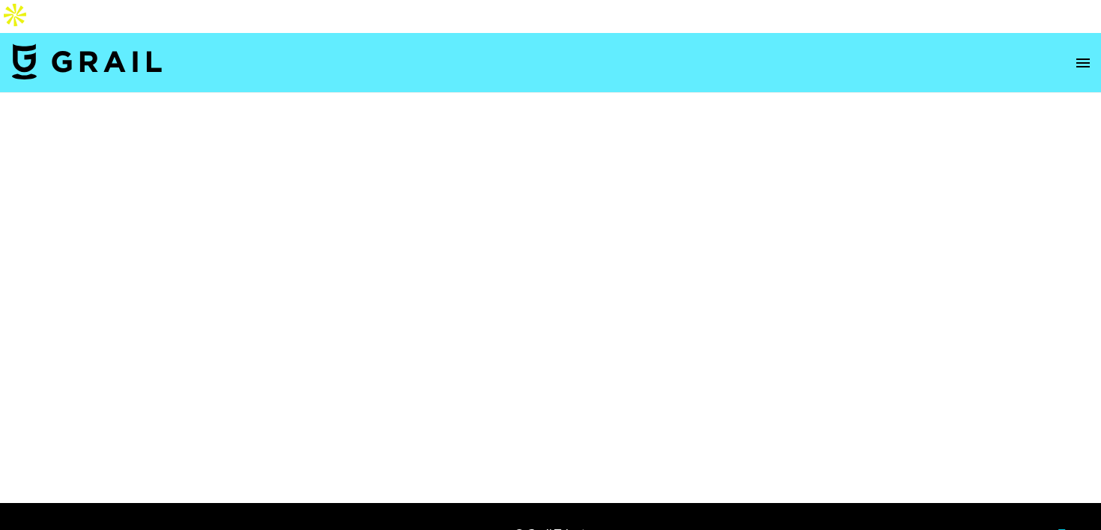
select select "Brand"
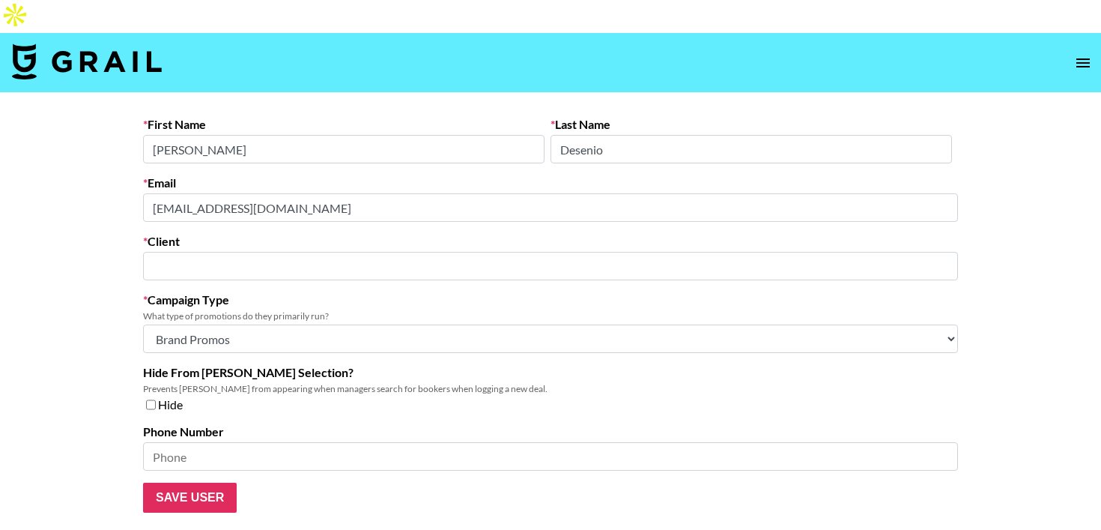
type input "Desenio Group Inc."
click at [107, 179] on main "First Name [PERSON_NAME] Last Name Desenio Email [EMAIL_ADDRESS][DOMAIN_NAME] C…" at bounding box center [550, 314] width 1101 height 443
